Goal: Transaction & Acquisition: Download file/media

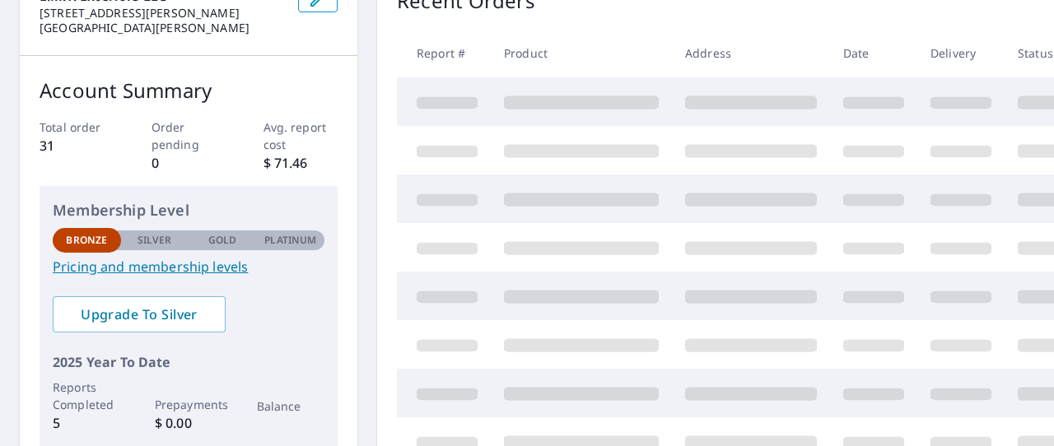
scroll to position [214, 0]
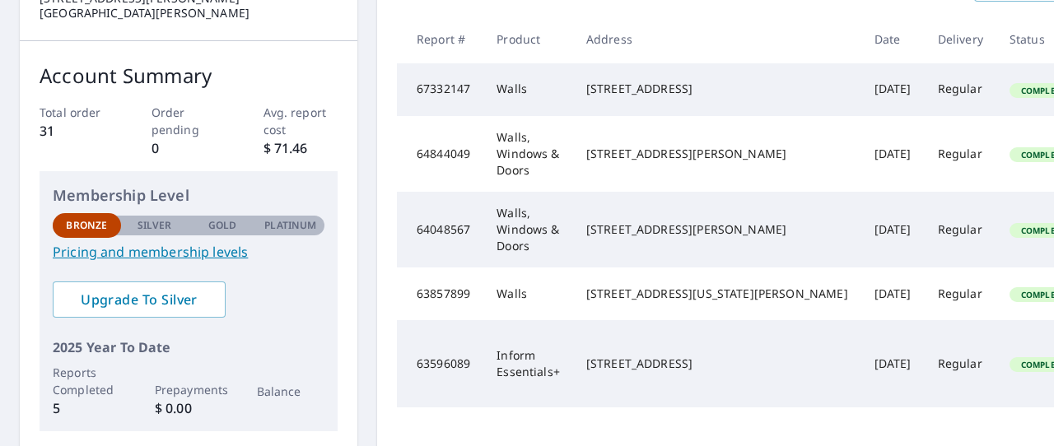
click at [50, 135] on p "31" at bounding box center [77, 131] width 75 height 20
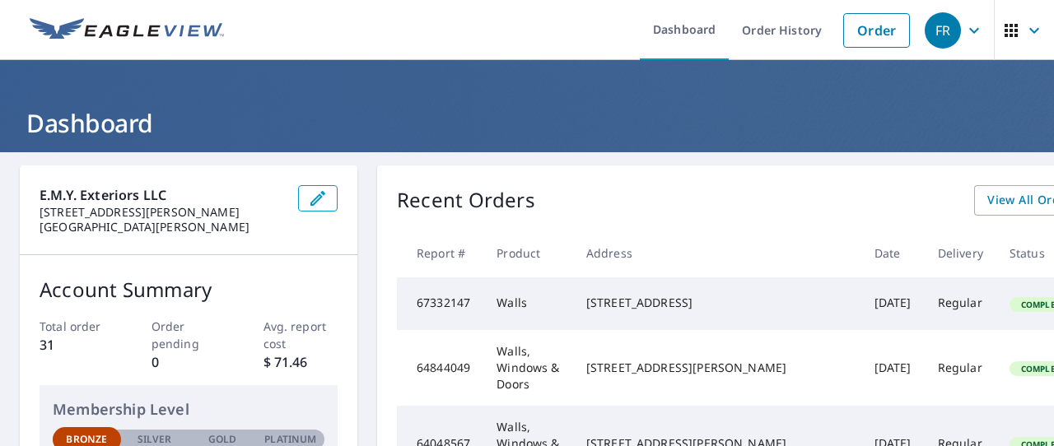
scroll to position [0, 0]
click at [987, 192] on span "View All Orders" at bounding box center [1032, 200] width 91 height 21
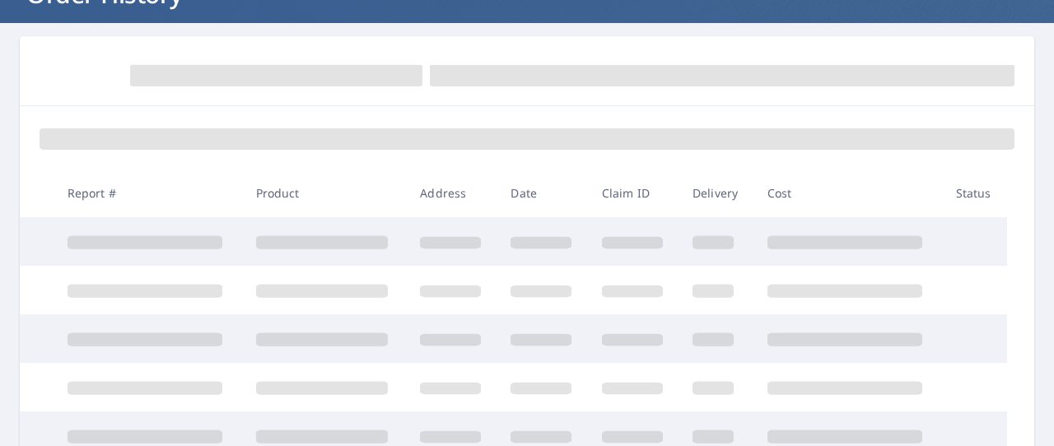
scroll to position [139, 0]
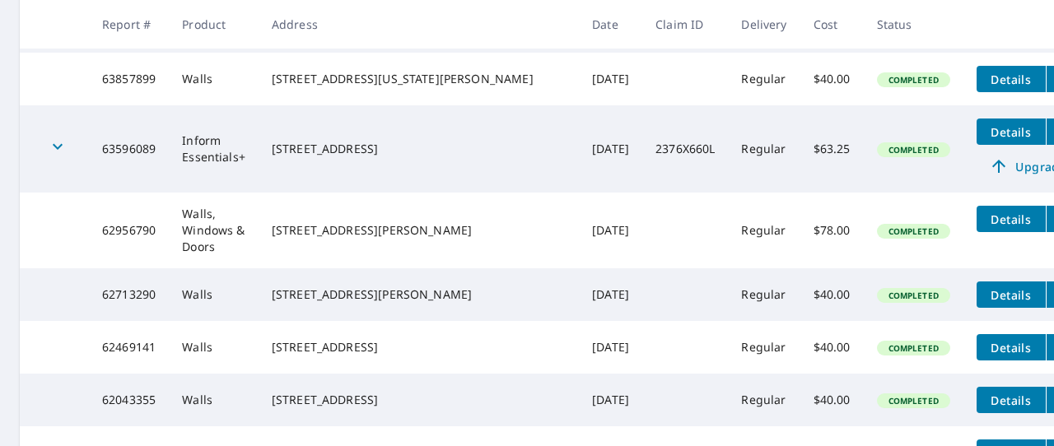
scroll to position [518, 0]
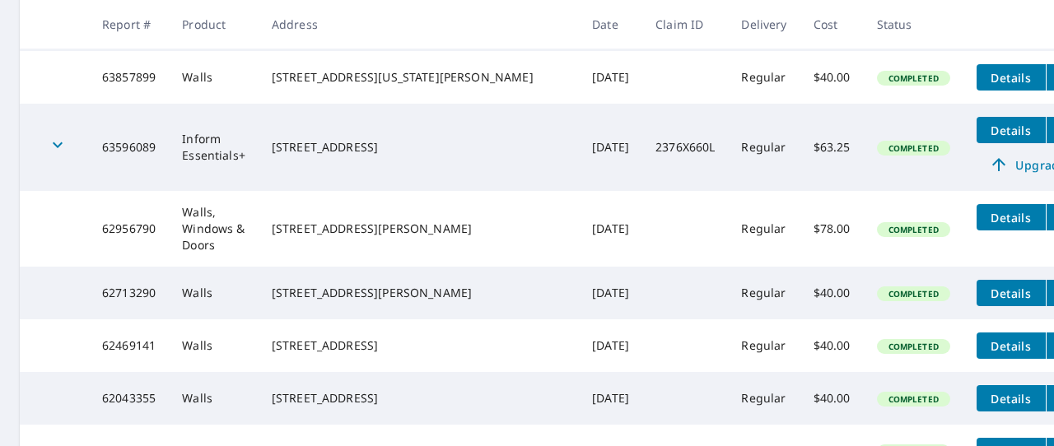
click at [394, 285] on div "[STREET_ADDRESS][PERSON_NAME]" at bounding box center [419, 293] width 294 height 16
click at [370, 285] on div "[STREET_ADDRESS][PERSON_NAME]" at bounding box center [419, 293] width 294 height 16
click at [1053, 283] on icon "filesDropdownBtn-62713290" at bounding box center [1063, 293] width 20 height 20
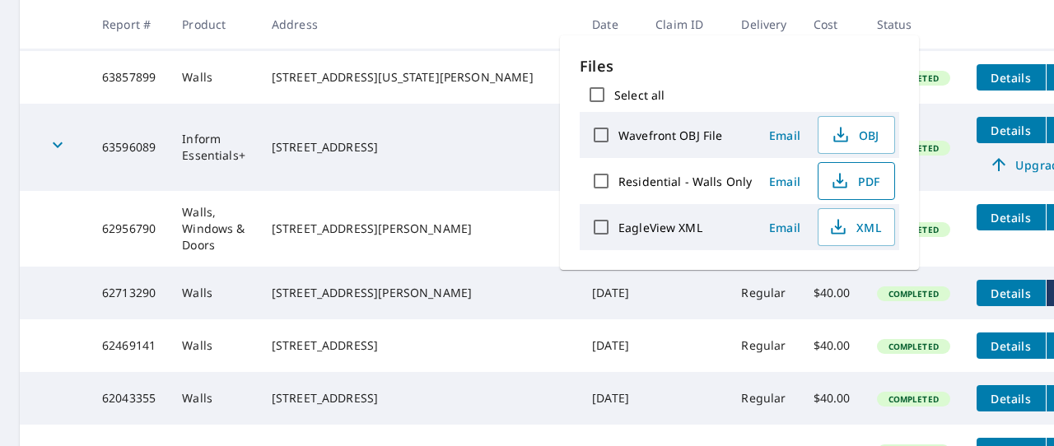
click at [863, 177] on span "PDF" at bounding box center [854, 181] width 53 height 20
drag, startPoint x: 928, startPoint y: 19, endPoint x: 917, endPoint y: 26, distance: 13.3
click at [963, 19] on th at bounding box center [1027, 24] width 129 height 49
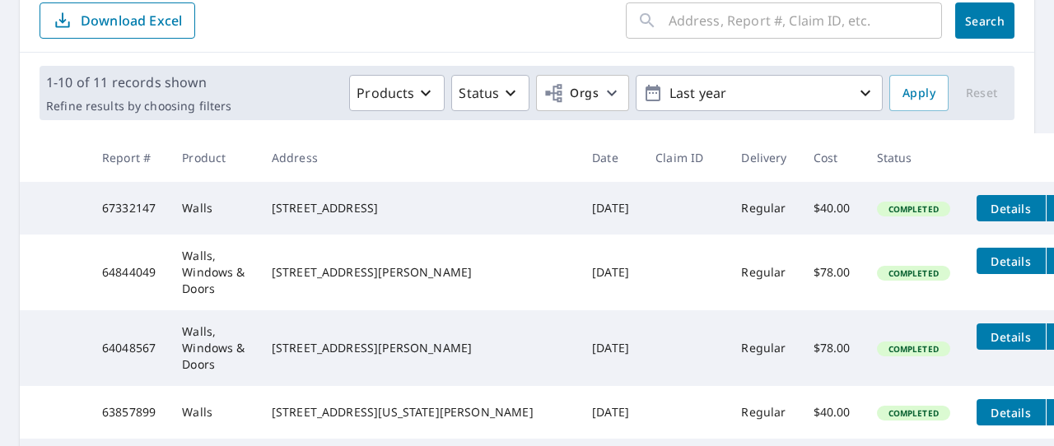
scroll to position [184, 0]
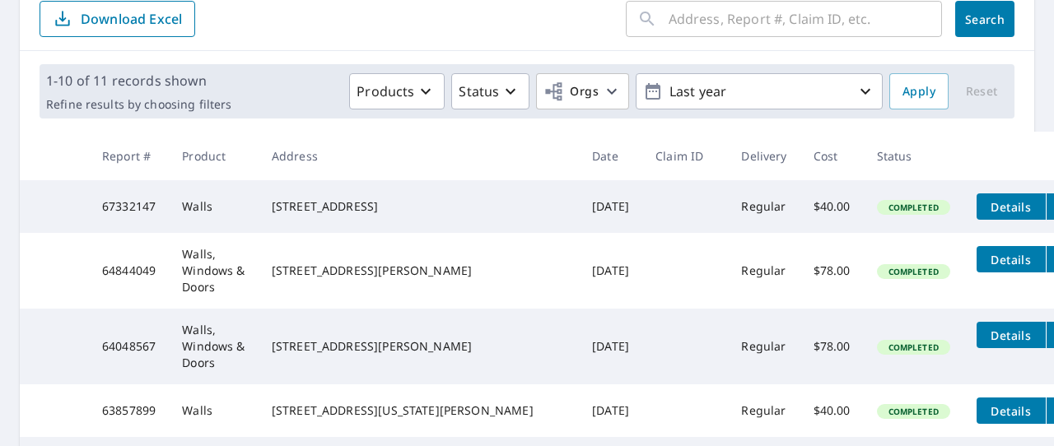
click at [1053, 207] on icon "filesDropdownBtn-67332147" at bounding box center [1063, 207] width 20 height 20
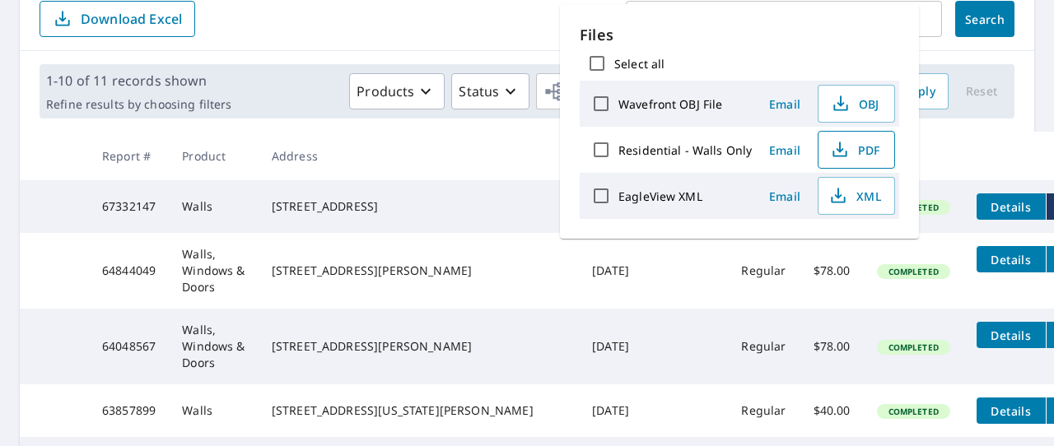
click at [851, 150] on span "PDF" at bounding box center [854, 150] width 53 height 20
click at [521, 16] on form "​ Search Download Excel" at bounding box center [527, 19] width 975 height 36
